Goal: Find specific page/section: Find specific page/section

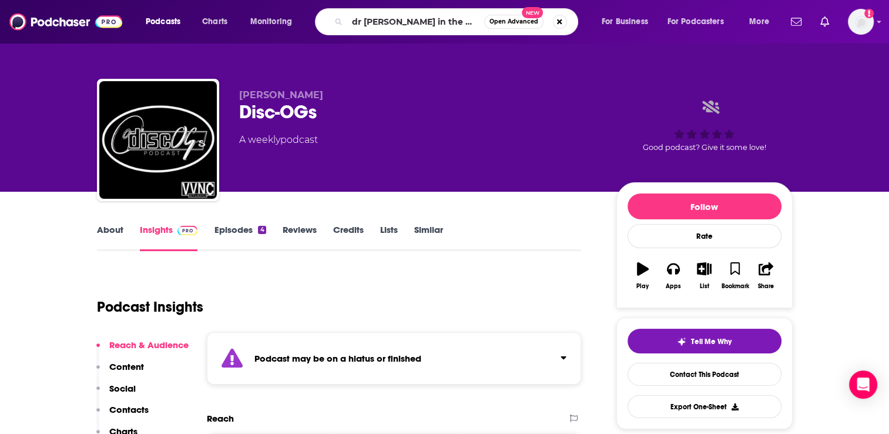
type input "dr [PERSON_NAME] in the blanks"
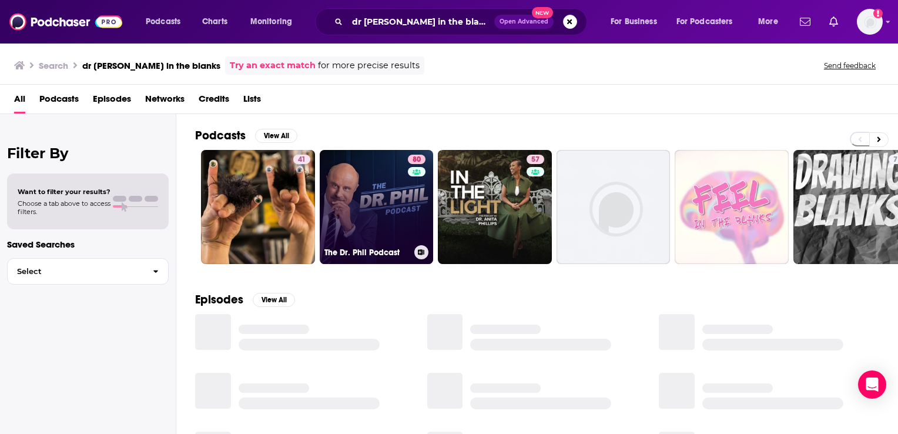
click at [336, 210] on link "80 The Dr. Phil Podcast" at bounding box center [377, 207] width 114 height 114
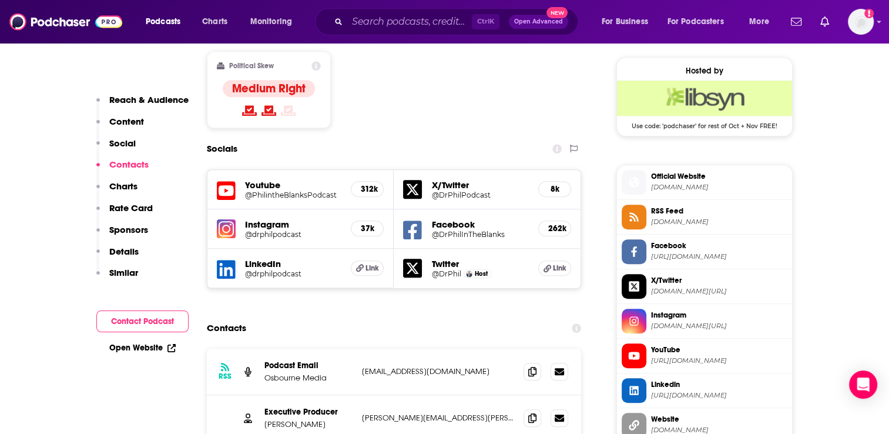
scroll to position [999, 0]
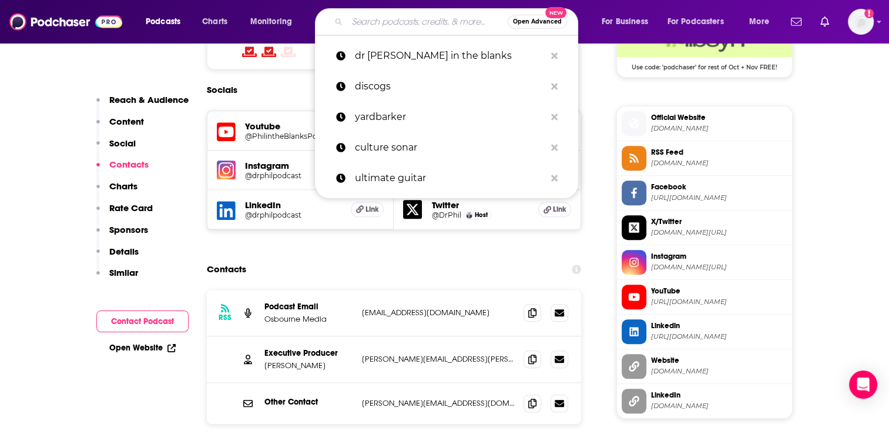
click at [366, 18] on input "Search podcasts, credits, & more..." at bounding box center [427, 21] width 160 height 19
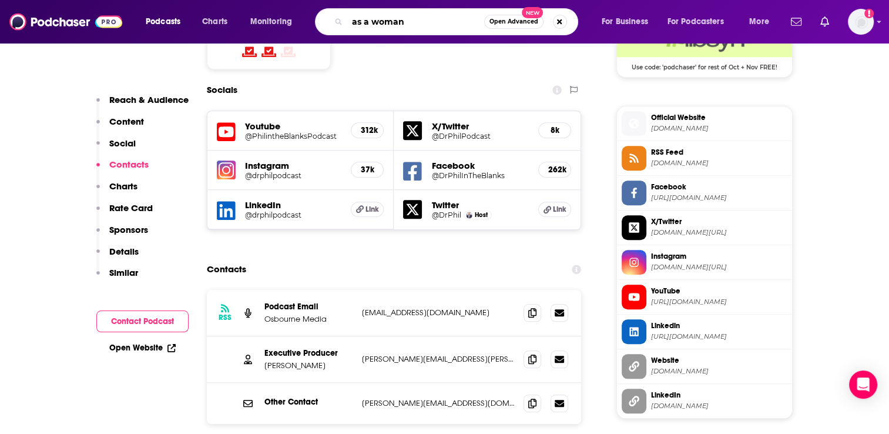
type input "as a woman"
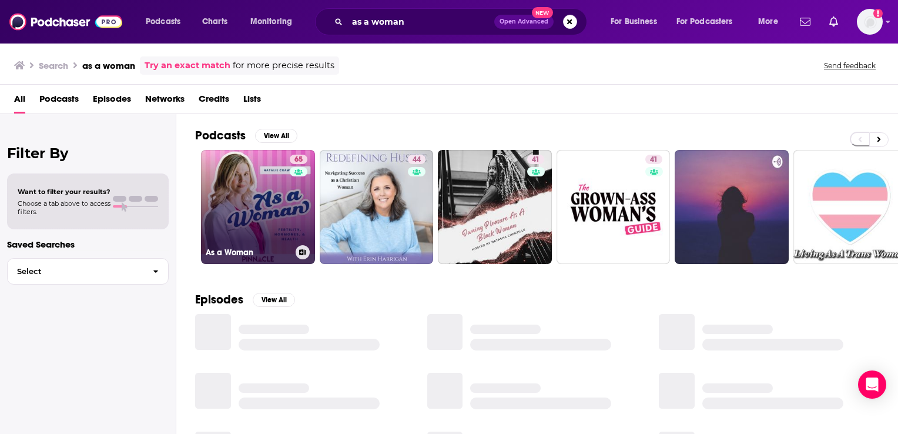
click at [274, 189] on link "65 As a Woman" at bounding box center [258, 207] width 114 height 114
